Goal: Transaction & Acquisition: Book appointment/travel/reservation

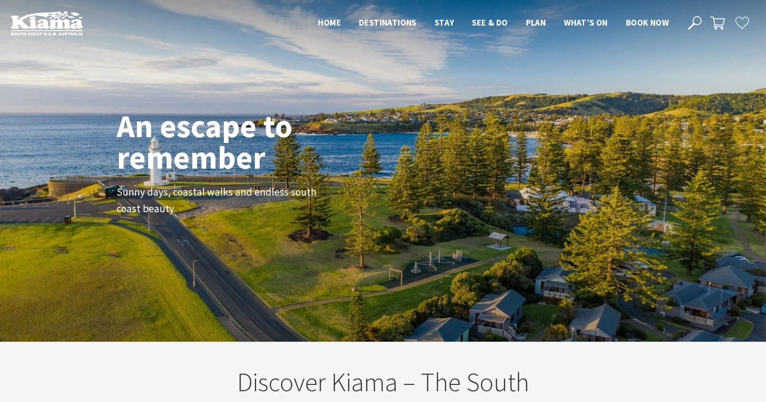
scroll to position [0, 0]
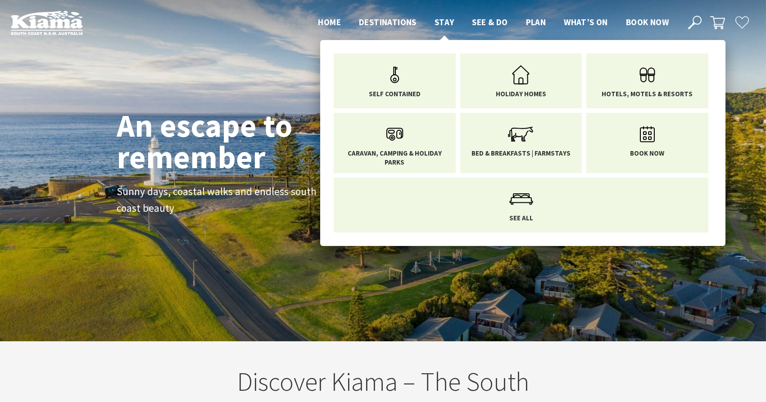
click at [445, 24] on span "Stay" at bounding box center [444, 22] width 20 height 11
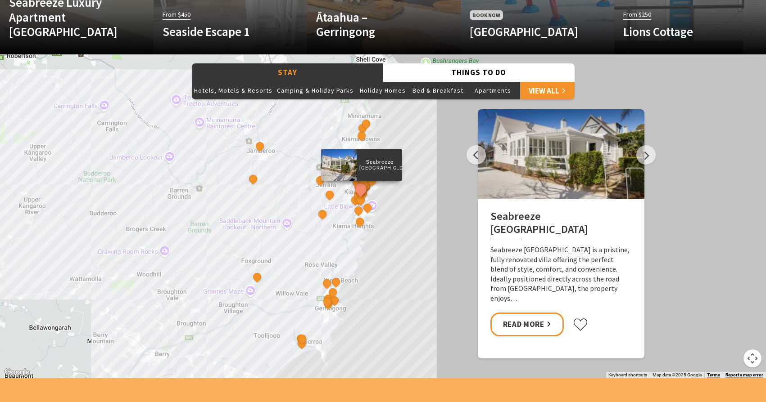
scroll to position [720, 0]
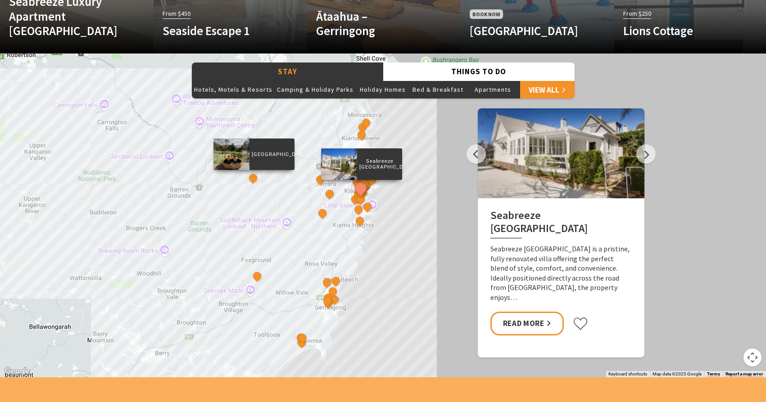
click at [257, 181] on div "[GEOGRAPHIC_DATA]" at bounding box center [254, 180] width 14 height 14
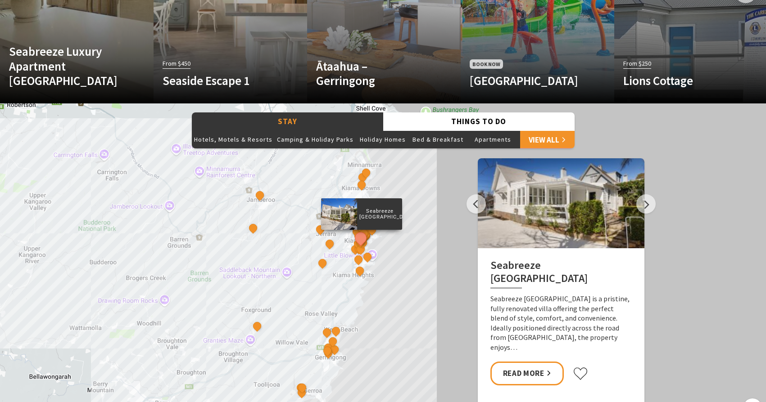
scroll to position [677, 0]
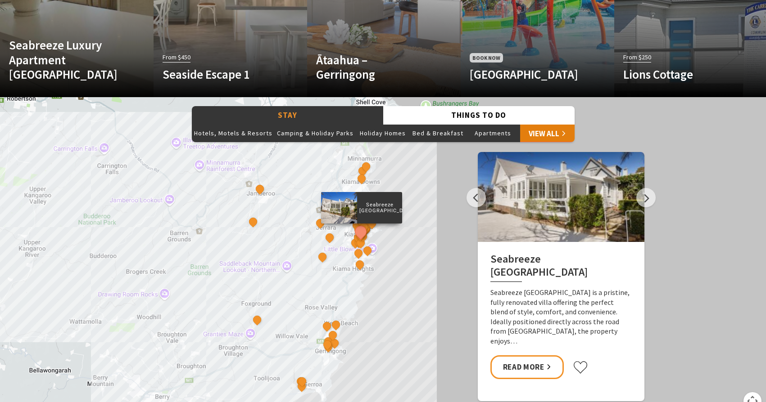
click at [543, 131] on link "View All" at bounding box center [547, 133] width 54 height 18
click at [524, 370] on link "Read More" at bounding box center [526, 368] width 73 height 24
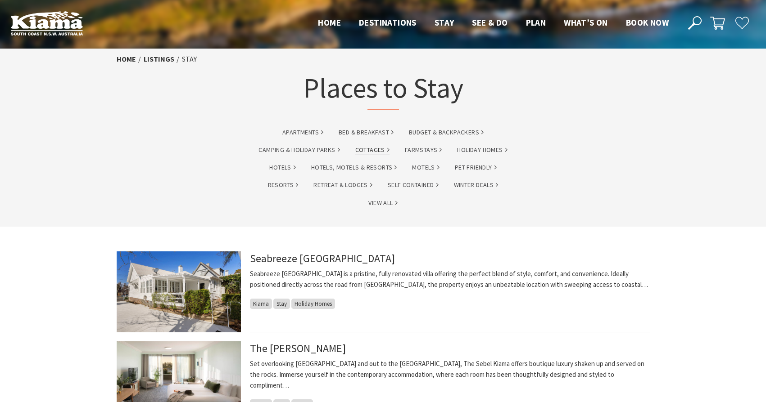
click at [378, 151] on link "Cottages" at bounding box center [372, 150] width 34 height 10
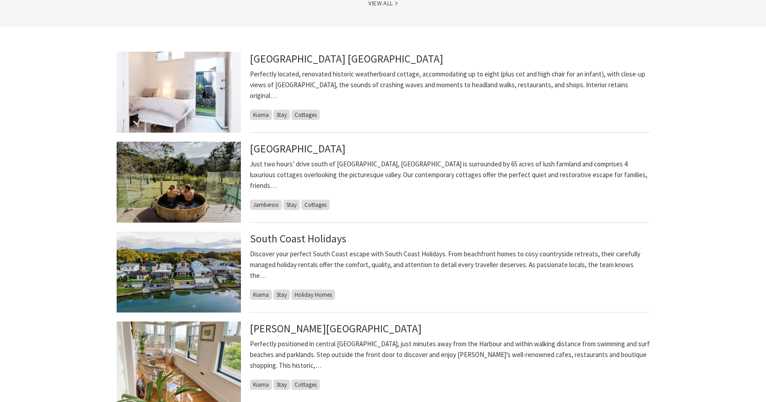
scroll to position [221, 0]
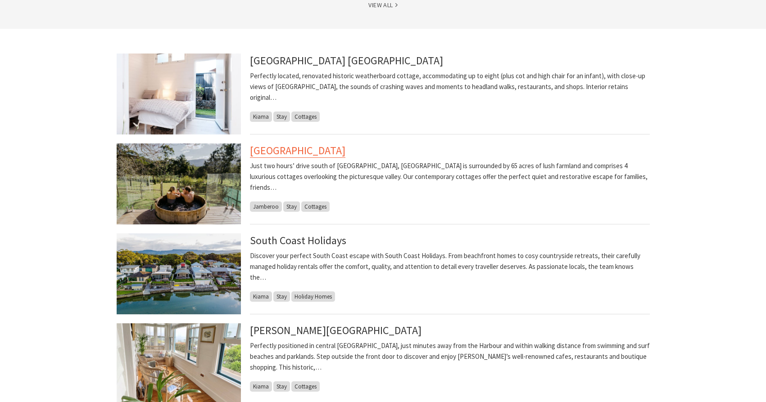
click at [345, 154] on link "[GEOGRAPHIC_DATA]" at bounding box center [297, 151] width 95 height 14
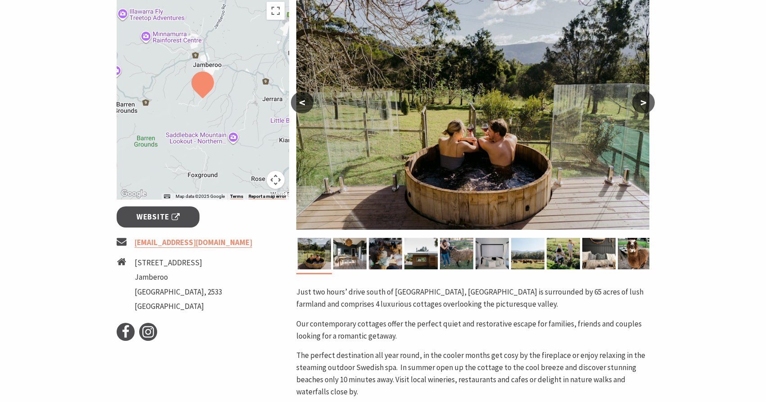
scroll to position [172, 0]
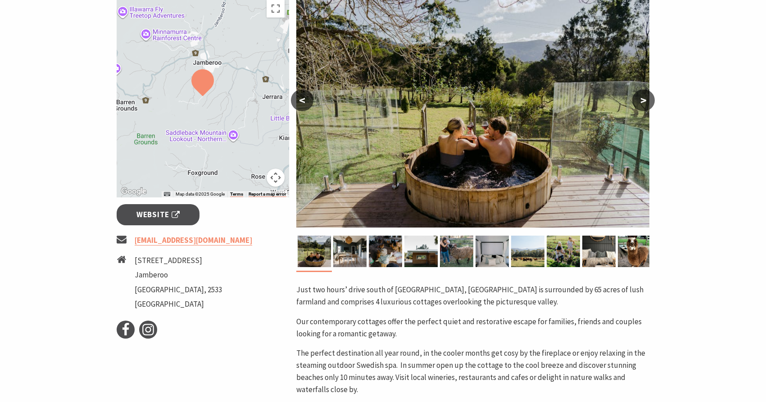
click at [646, 98] on button ">" at bounding box center [643, 101] width 23 height 22
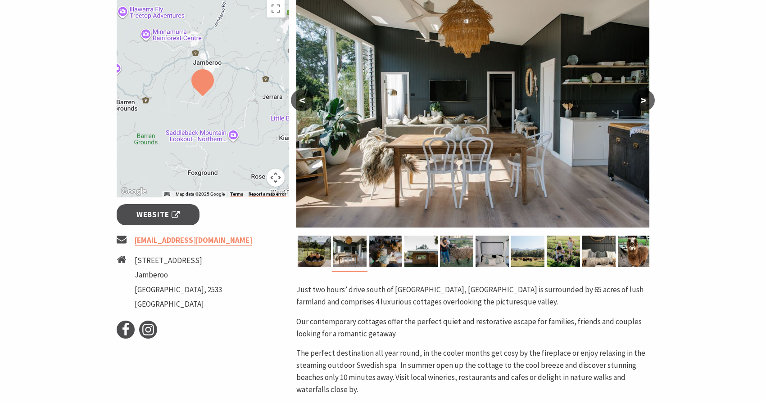
click at [643, 99] on button ">" at bounding box center [643, 101] width 23 height 22
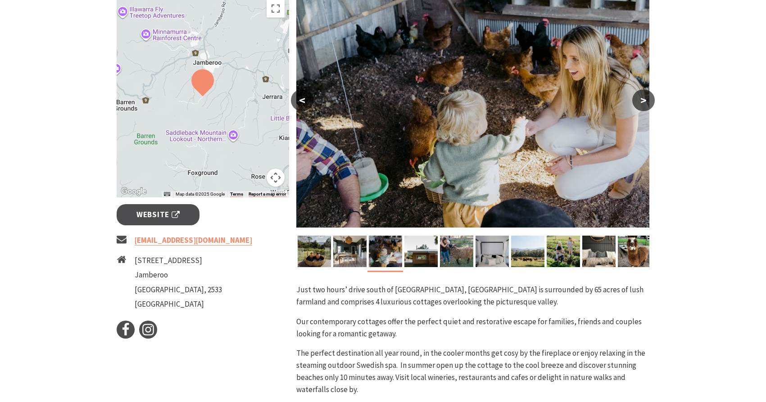
click at [643, 99] on button ">" at bounding box center [643, 101] width 23 height 22
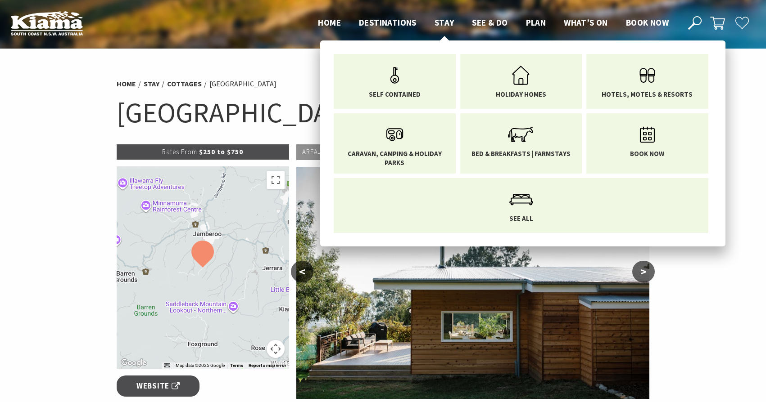
scroll to position [0, 0]
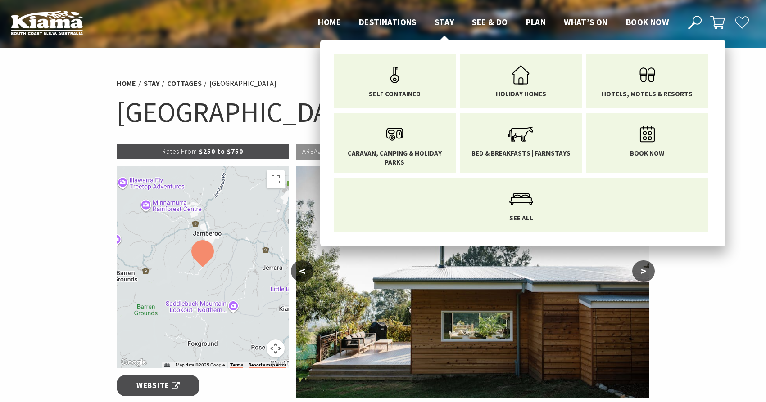
click at [447, 22] on span "Stay" at bounding box center [444, 22] width 20 height 11
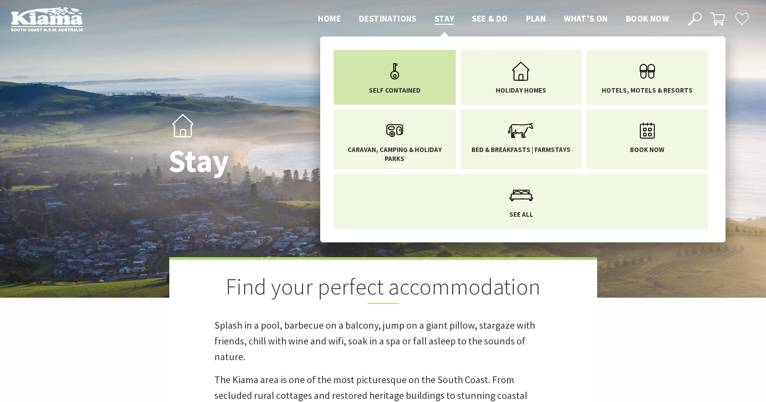
scroll to position [3, 0]
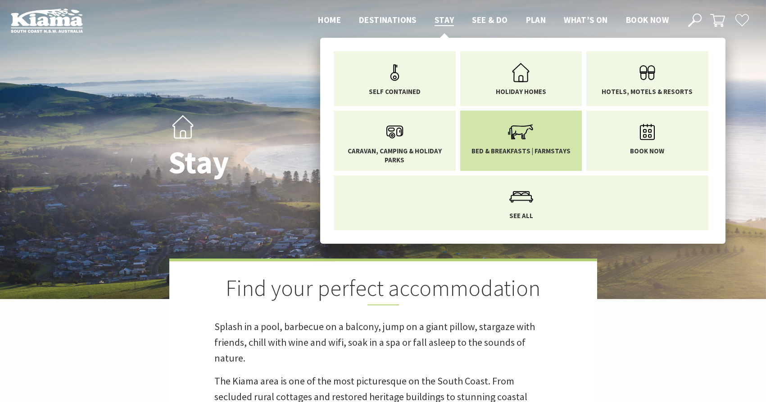
click at [538, 158] on li "Bed & Breakfasts | Farmstays" at bounding box center [521, 141] width 122 height 60
click at [539, 158] on li "Bed & Breakfasts | Farmstays" at bounding box center [521, 141] width 122 height 60
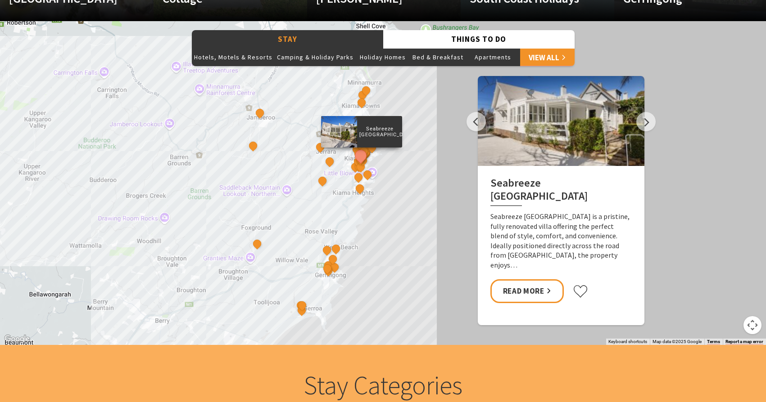
scroll to position [765, 0]
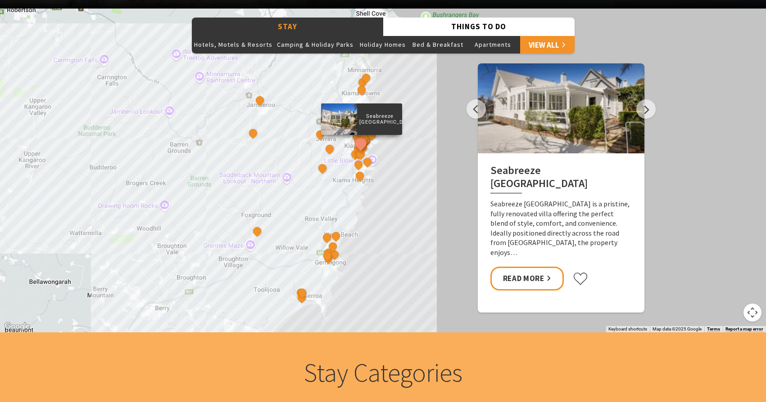
click at [300, 193] on div "Seabreeze Luxury Beach House The Sebel Kiama Seaside Escape 1 Driftwood Beach H…" at bounding box center [383, 171] width 766 height 324
click at [366, 85] on div "Beach House on Johnson" at bounding box center [367, 79] width 14 height 14
click at [358, 173] on button "See detail about Bask at Loves Bay" at bounding box center [359, 176] width 17 height 17
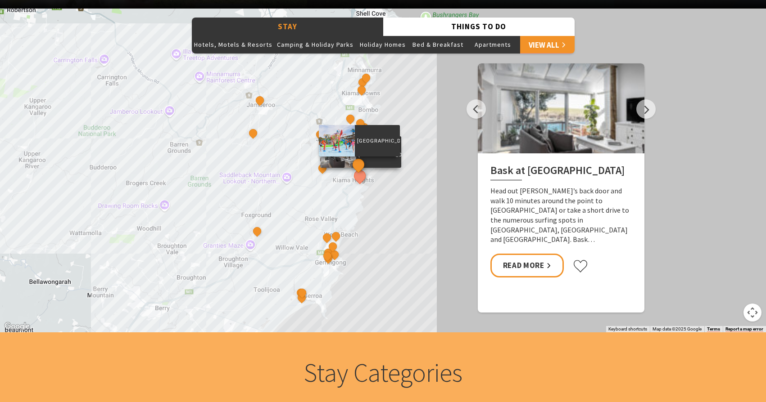
click at [362, 161] on button "See detail about BIG4 Easts Beach Holiday Park" at bounding box center [358, 165] width 17 height 17
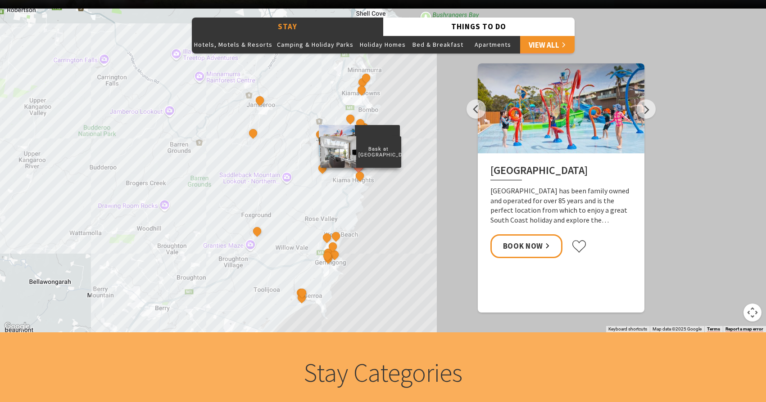
click at [362, 151] on p "Bask at Loves Bay" at bounding box center [378, 152] width 45 height 14
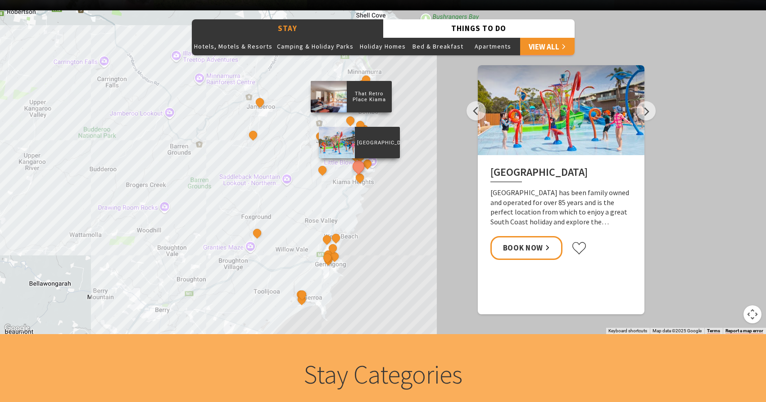
click at [357, 122] on div "That Retro Place Kiama" at bounding box center [351, 122] width 14 height 14
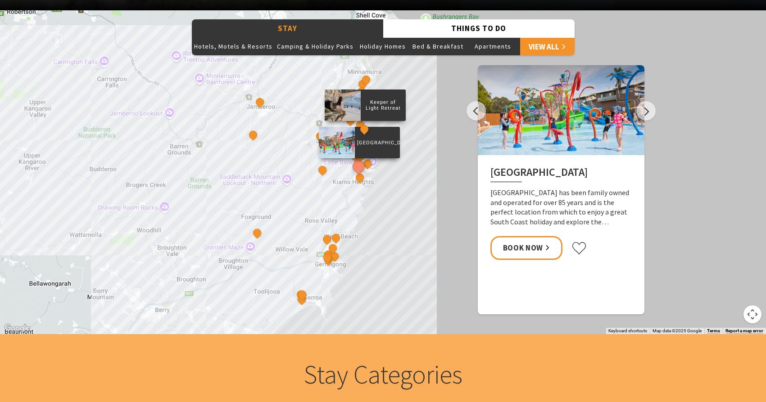
click at [368, 127] on div "Keeper of Light Retreat" at bounding box center [365, 131] width 14 height 14
click at [384, 97] on div "Keeper of Light Retreat" at bounding box center [364, 106] width 81 height 32
click at [381, 108] on p "Keeper of Light Retreat" at bounding box center [382, 106] width 45 height 14
click at [349, 108] on div at bounding box center [342, 106] width 36 height 32
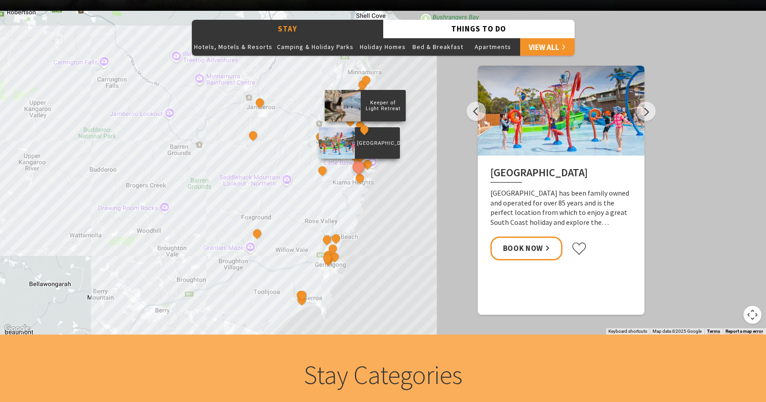
click at [371, 111] on p "Keeper of Light Retreat" at bounding box center [382, 106] width 45 height 14
drag, startPoint x: 188, startPoint y: 159, endPoint x: 203, endPoint y: 150, distance: 18.4
click at [190, 158] on div "Seabreeze Luxury Beach House The Sebel Kiama Seaside Escape 1 Driftwood Beach H…" at bounding box center [383, 173] width 766 height 324
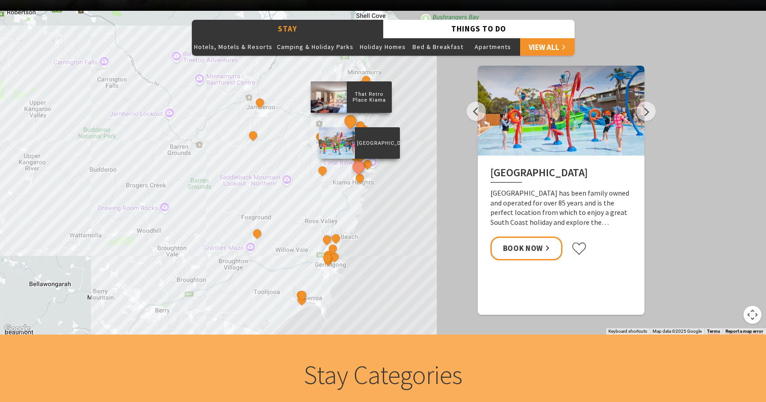
click at [352, 123] on button "See detail about That Retro Place Kiama" at bounding box center [350, 121] width 17 height 17
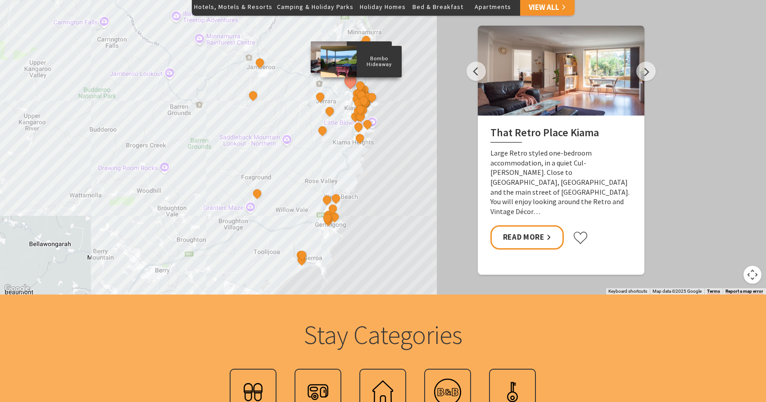
scroll to position [802, 0]
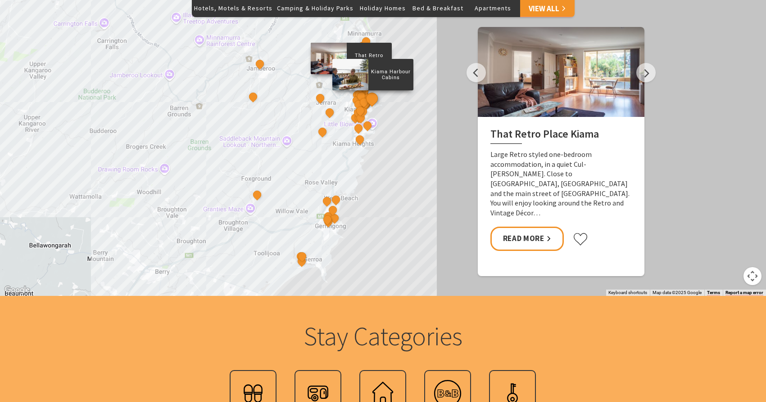
click at [373, 100] on button "See detail about Kiama Harbour Cabins" at bounding box center [371, 98] width 17 height 17
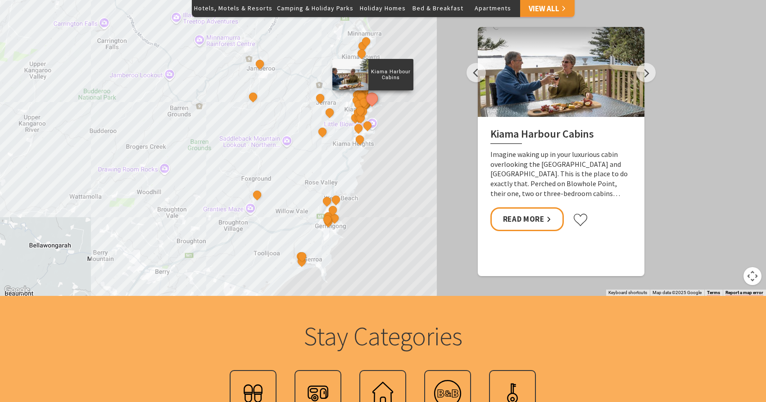
scroll to position [801, 0]
click at [531, 223] on link "Read More" at bounding box center [526, 220] width 73 height 24
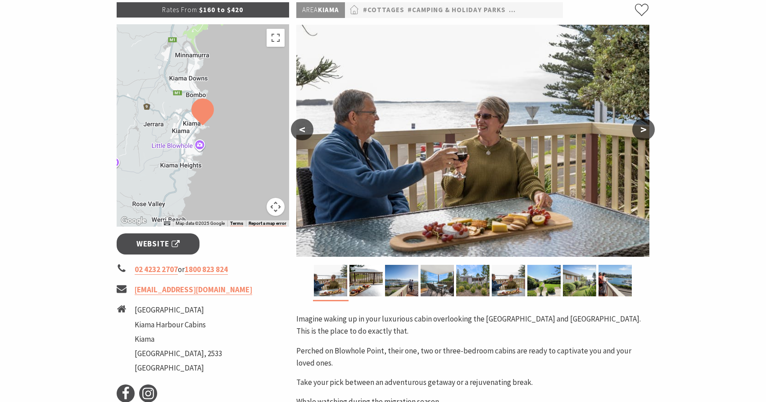
scroll to position [143, 0]
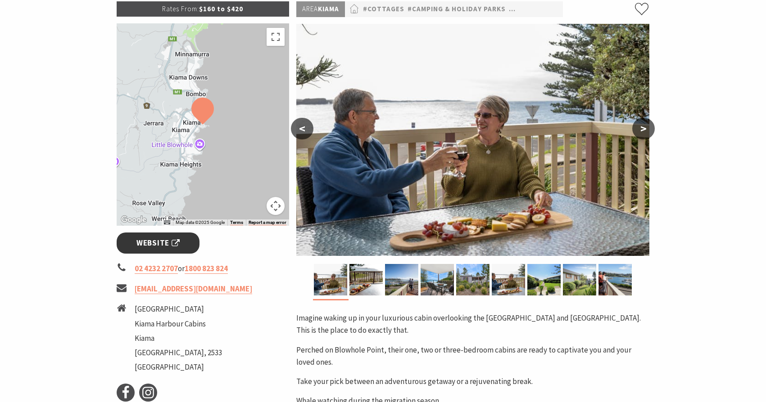
click at [167, 243] on span "Website" at bounding box center [157, 243] width 43 height 12
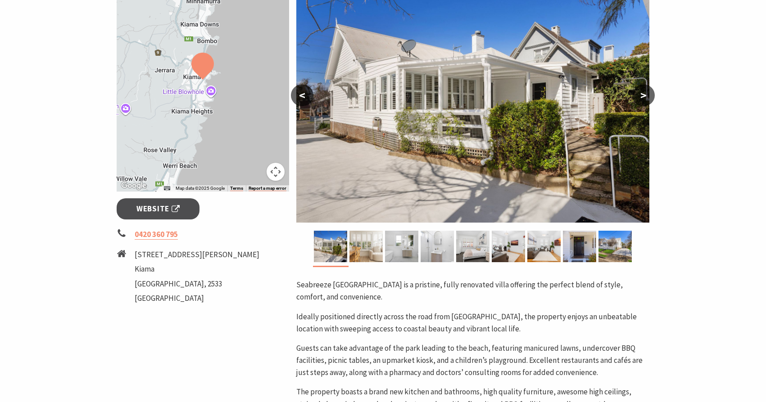
scroll to position [177, 0]
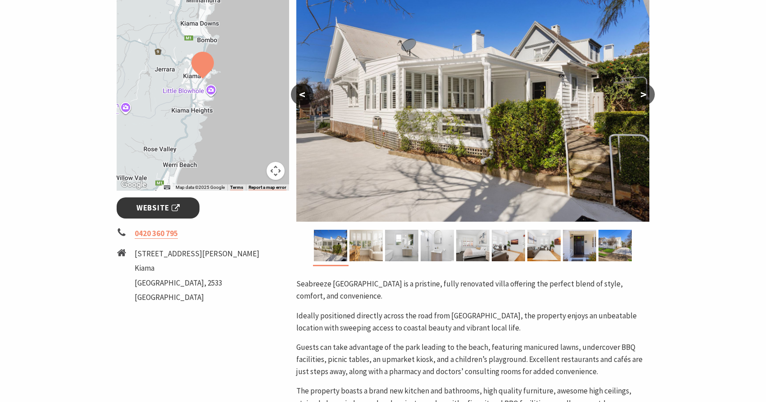
click at [161, 203] on span "Website" at bounding box center [157, 208] width 43 height 12
